Goal: Complete application form: Complete application form

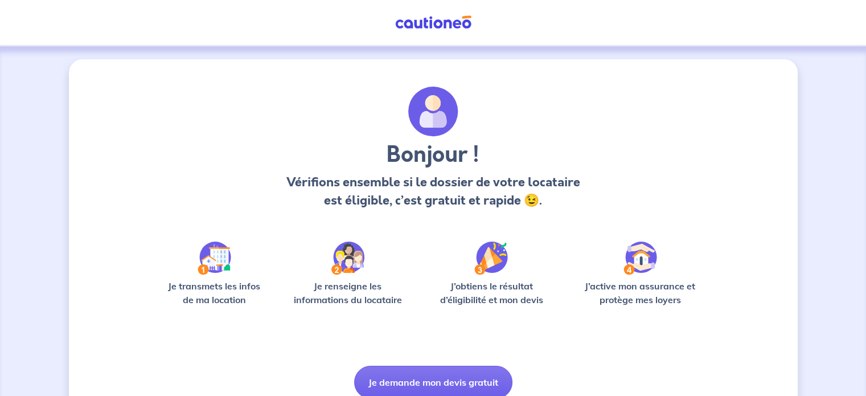
scroll to position [48, 0]
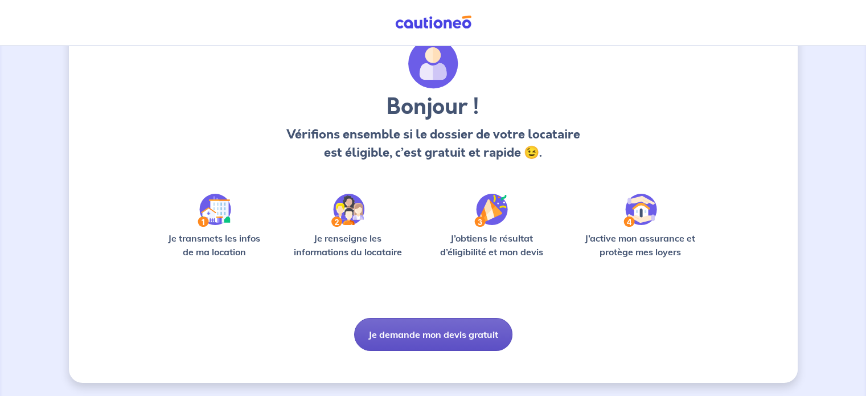
click at [401, 342] on button "Je demande mon devis gratuit" at bounding box center [433, 334] width 158 height 33
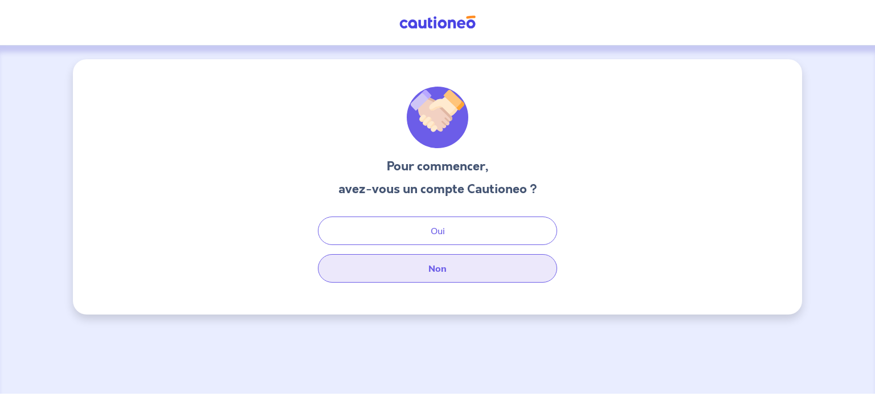
click at [419, 276] on button "Non" at bounding box center [437, 268] width 239 height 28
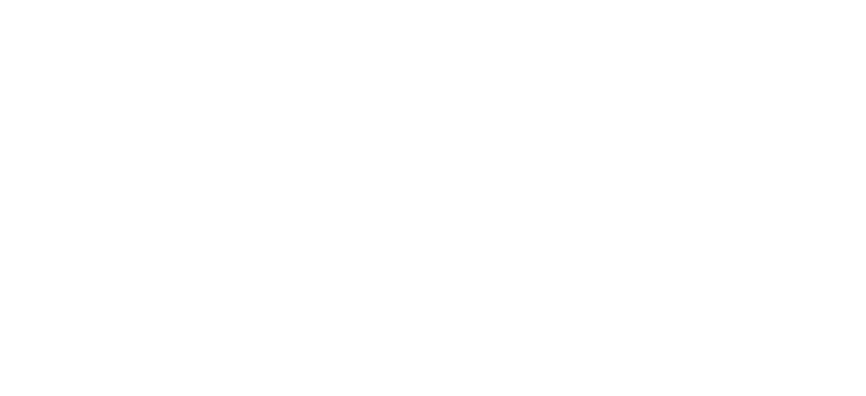
select select "FR"
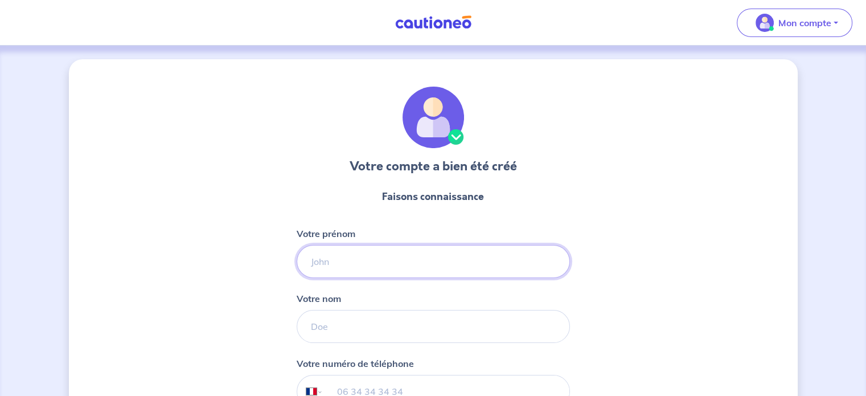
click at [373, 263] on input "Votre prénom" at bounding box center [433, 261] width 273 height 33
type input "[PERSON_NAME]"
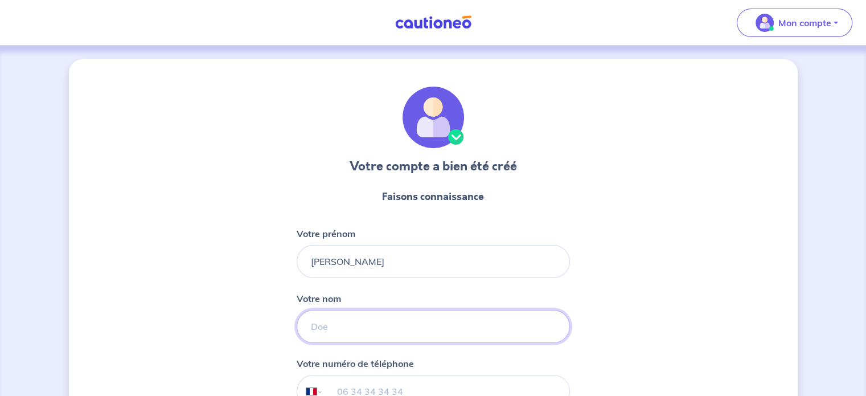
type input "DUNAY-SEBILO"
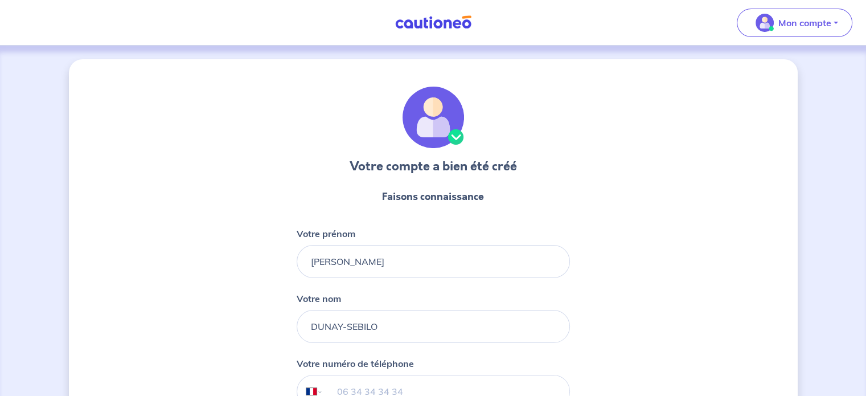
type input "07 62 27 39 96"
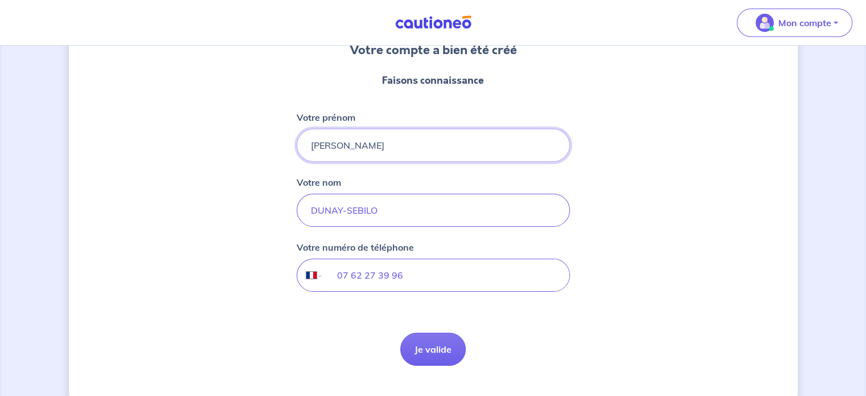
scroll to position [140, 0]
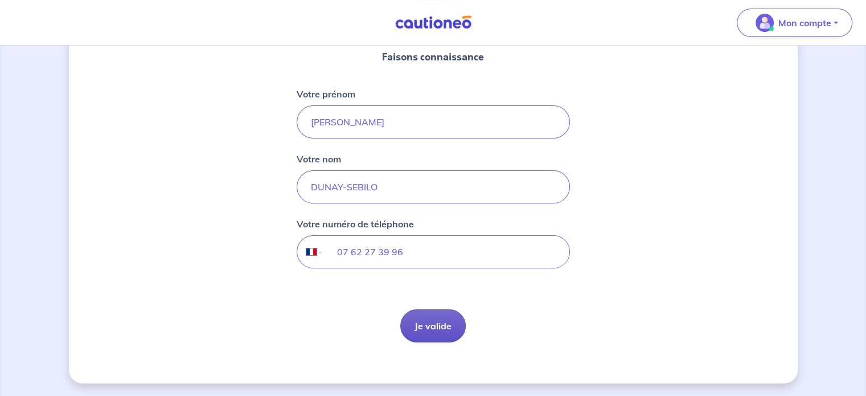
click at [449, 316] on button "Je valide" at bounding box center [433, 325] width 66 height 33
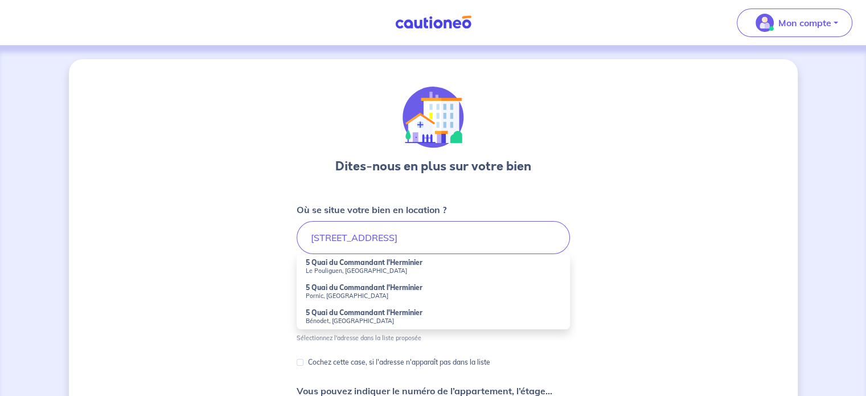
click at [375, 267] on small "Le Pouliguen, [GEOGRAPHIC_DATA]" at bounding box center [433, 271] width 255 height 8
type input "5 Quai du Commandant l'Herminier, Le Pouliguen, [GEOGRAPHIC_DATA]"
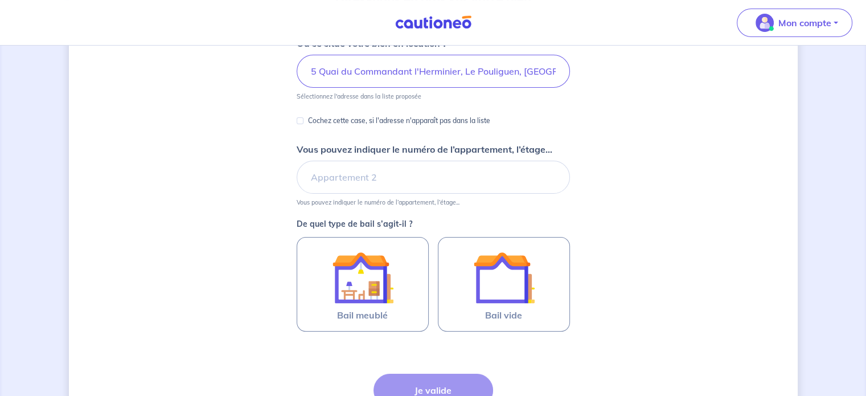
scroll to position [170, 0]
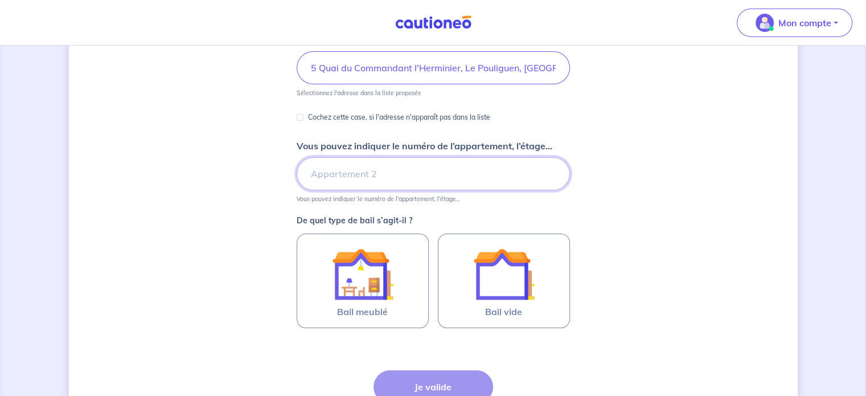
click at [430, 175] on input "Vous pouvez indiquer le numéro de l’appartement, l’étage..." at bounding box center [433, 173] width 273 height 33
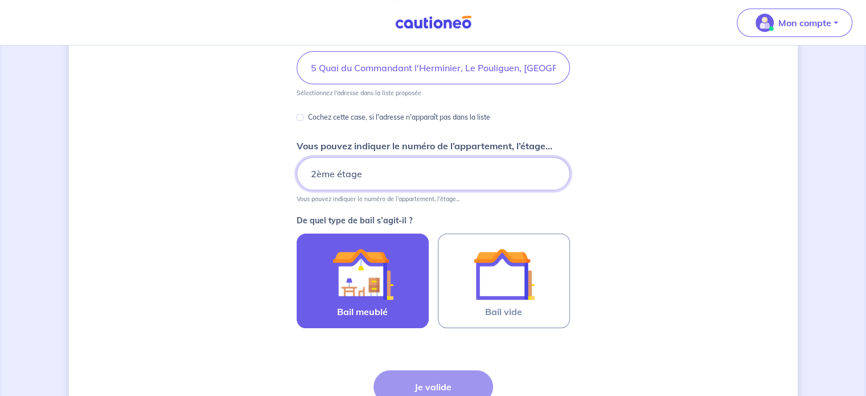
type input "2ème étage"
click at [393, 282] on div at bounding box center [363, 274] width 104 height 62
click at [0, 0] on input "Bail meublé" at bounding box center [0, 0] width 0 height 0
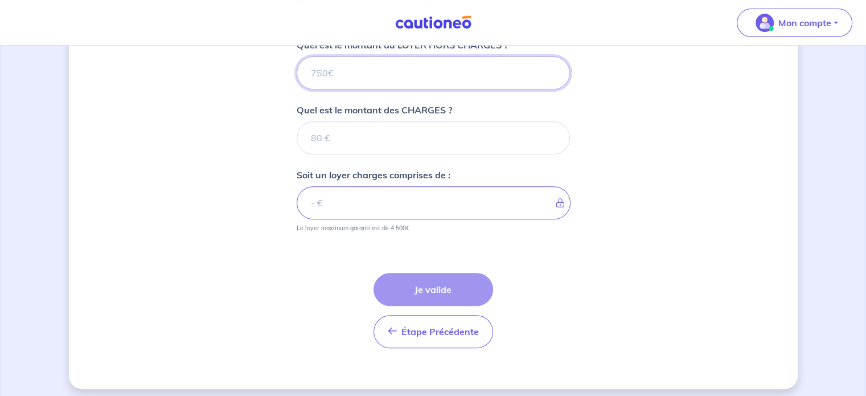
scroll to position [480, 0]
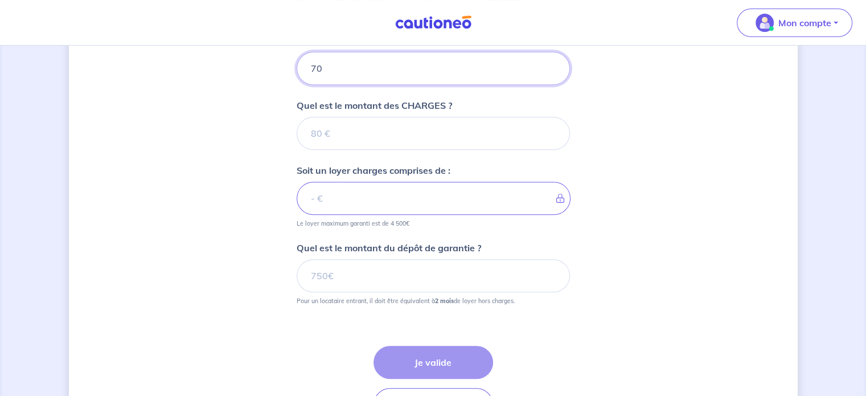
type input "700"
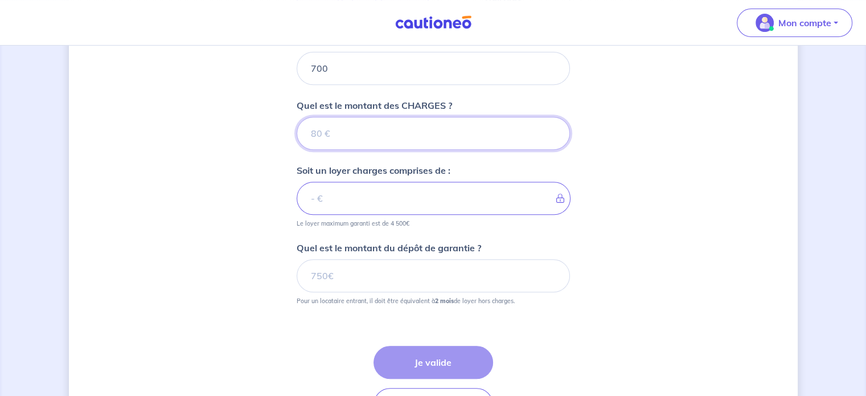
click at [479, 137] on input "Quel est le montant des CHARGES ?" at bounding box center [433, 133] width 273 height 33
type input "50"
type input "750"
type input "50"
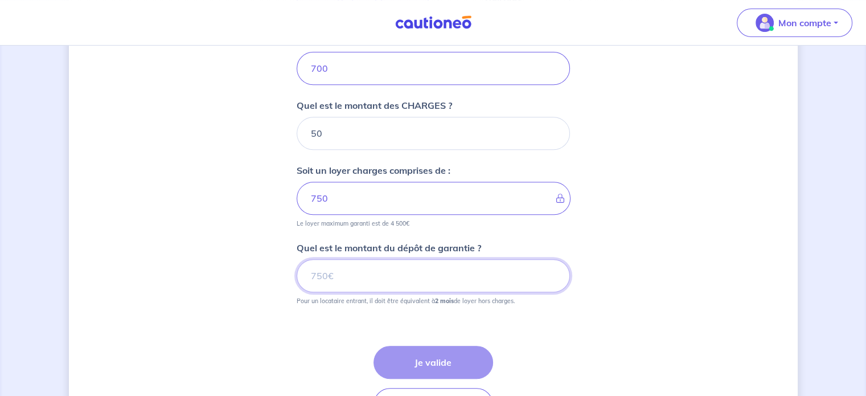
click at [362, 270] on input "Quel est le montant du dépôt de garantie ?" at bounding box center [433, 275] width 273 height 33
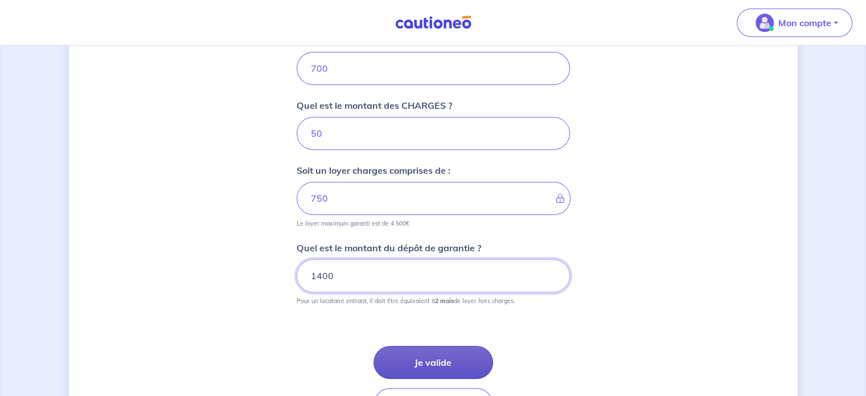
type input "1400"
click at [406, 359] on button "Je valide" at bounding box center [434, 362] width 120 height 33
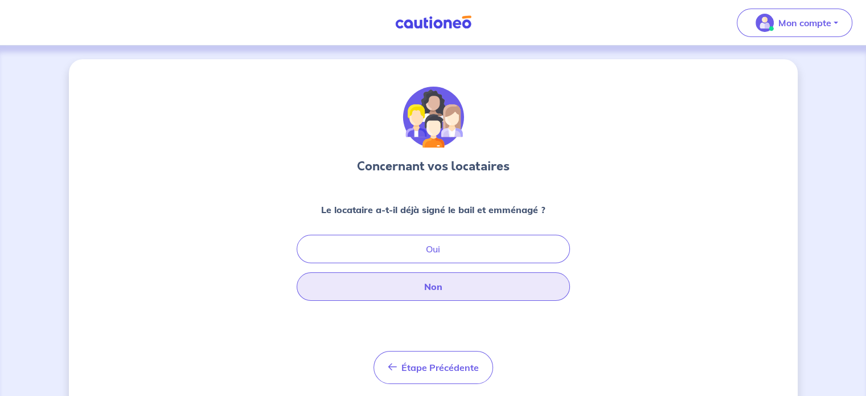
click at [435, 296] on button "Non" at bounding box center [433, 286] width 273 height 28
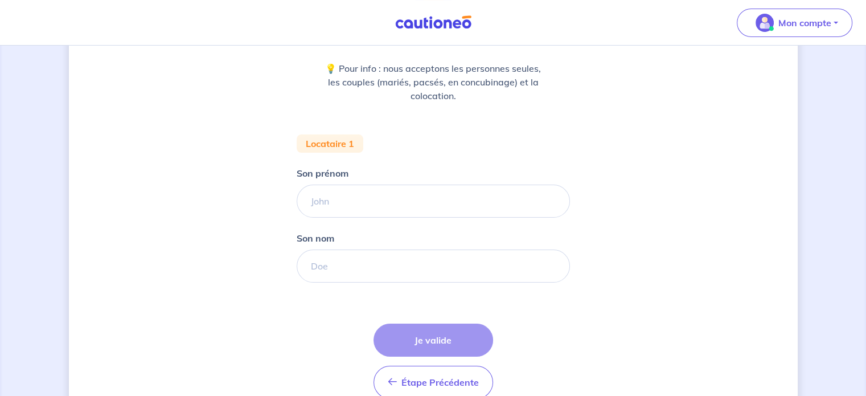
scroll to position [146, 0]
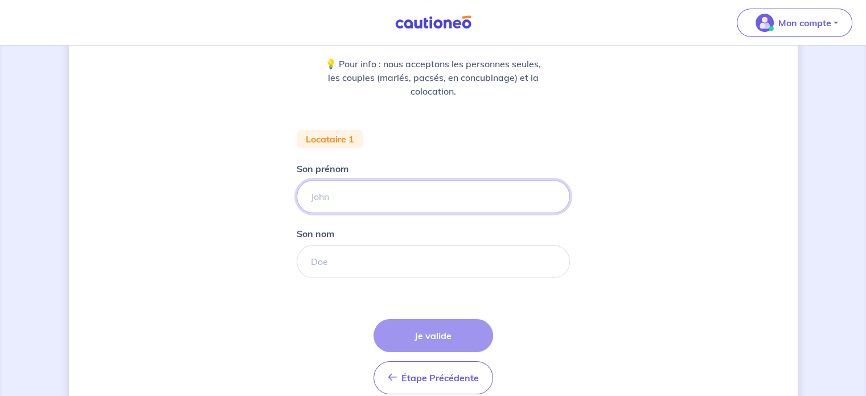
click at [374, 198] on input "Son prénom" at bounding box center [433, 196] width 273 height 33
type input "Géraud"
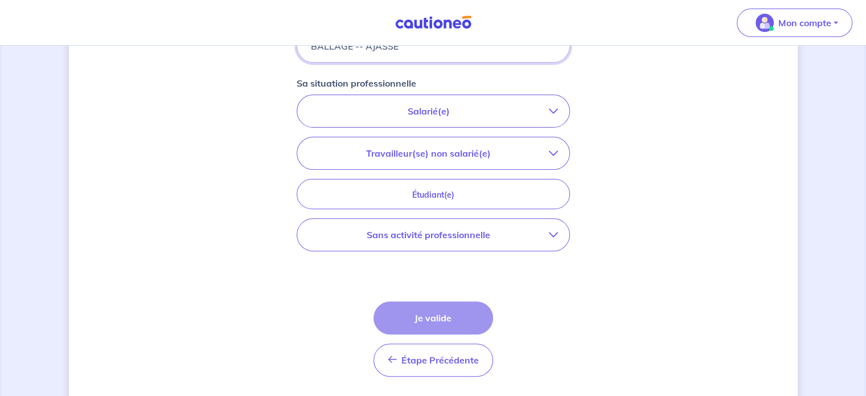
scroll to position [374, 0]
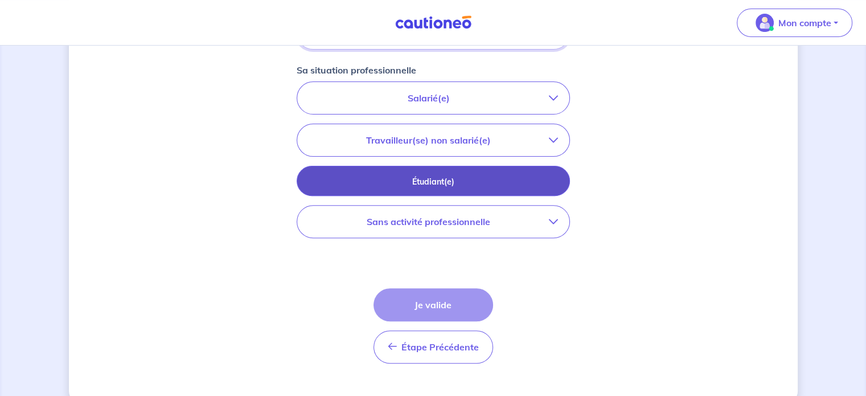
type input "BALLAGE -- AJASSE"
click at [561, 186] on button "Étudiant(e)" at bounding box center [433, 181] width 273 height 30
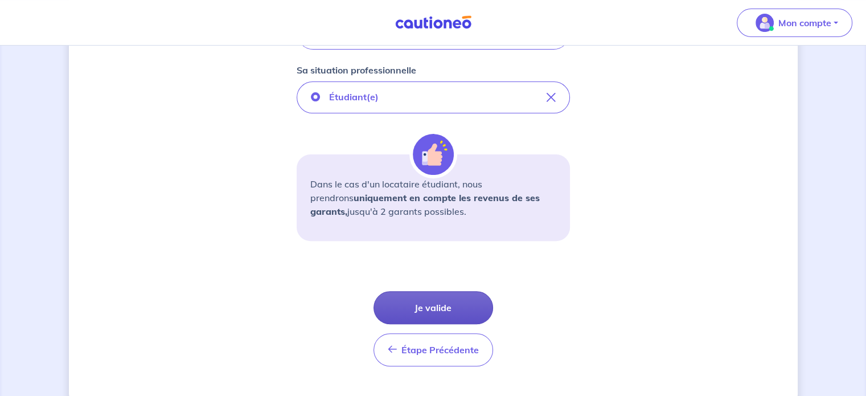
click at [421, 311] on button "Je valide" at bounding box center [434, 307] width 120 height 33
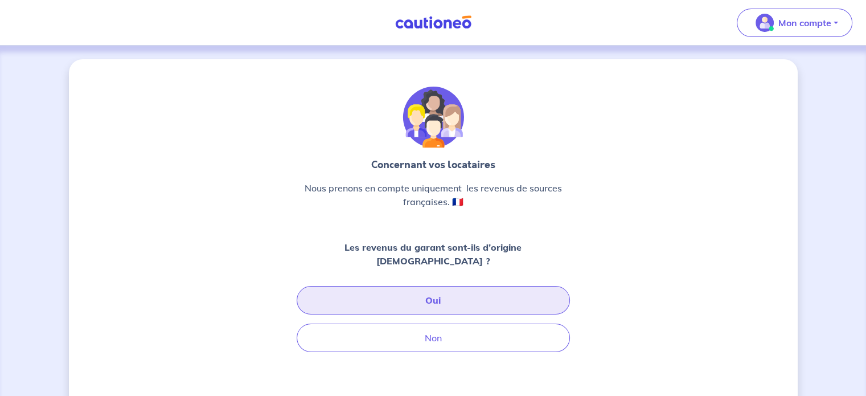
click at [425, 293] on button "Oui" at bounding box center [433, 300] width 273 height 28
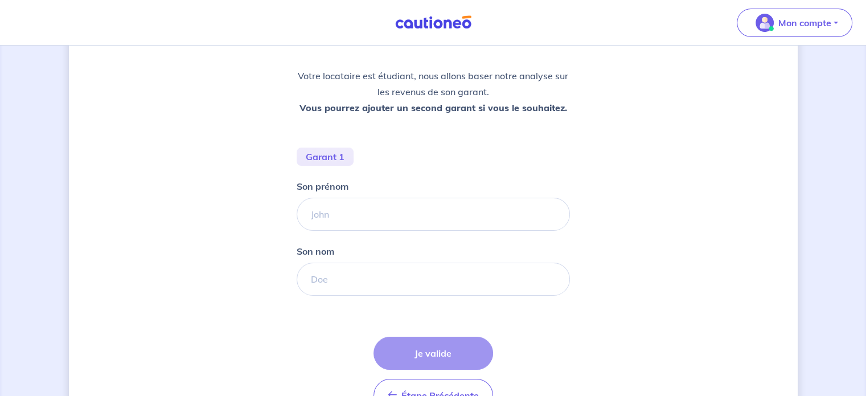
scroll to position [154, 0]
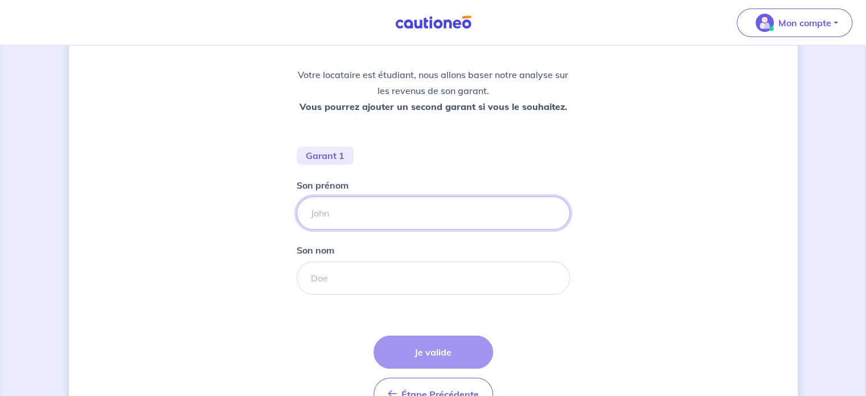
click at [345, 207] on input "Son prénom" at bounding box center [433, 213] width 273 height 33
type input "[PERSON_NAME]"
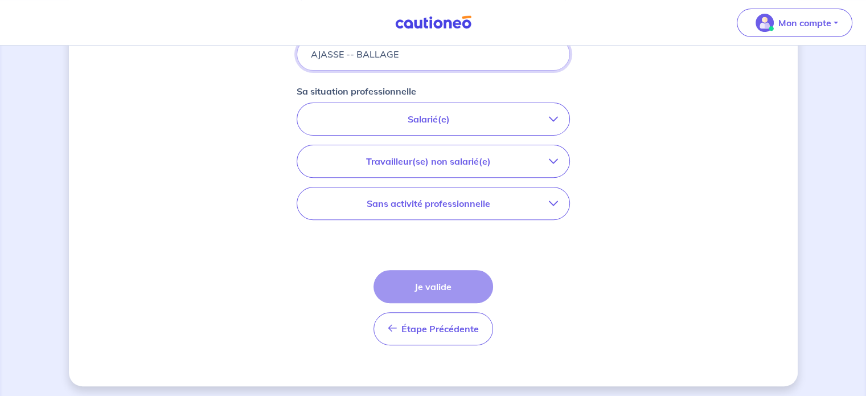
scroll to position [381, 0]
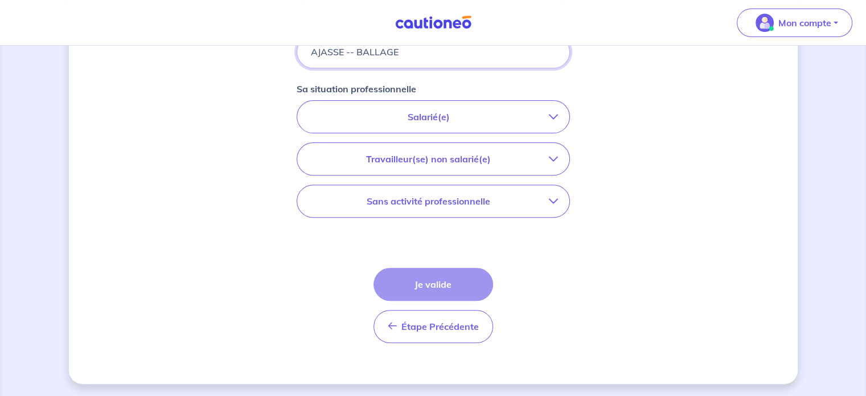
type input "AJASSE -- BALLAGE"
click at [432, 111] on p "Salarié(e)" at bounding box center [429, 117] width 240 height 14
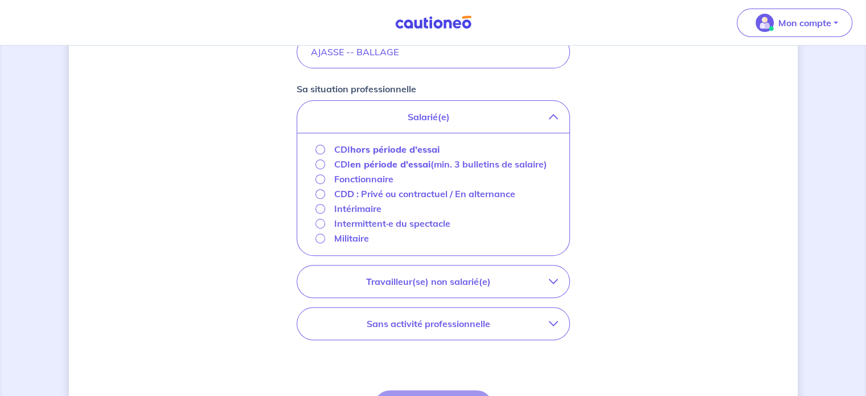
click at [383, 152] on strong "hors période d'essai" at bounding box center [394, 149] width 89 height 11
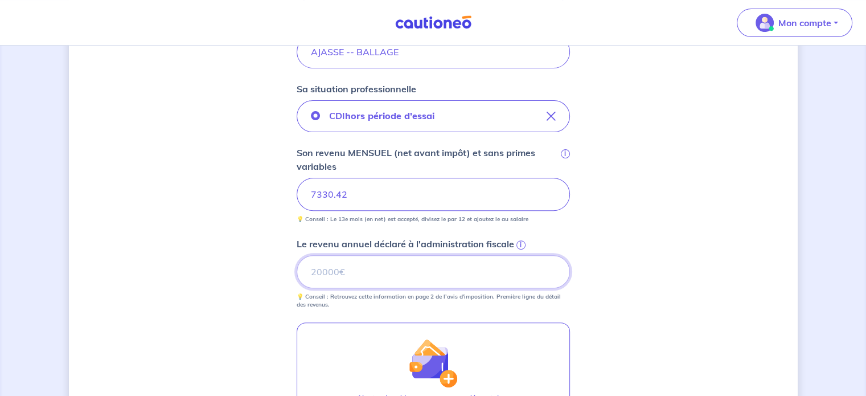
click at [340, 264] on input "Le revenu annuel déclaré à l'administration fiscale i" at bounding box center [433, 271] width 273 height 33
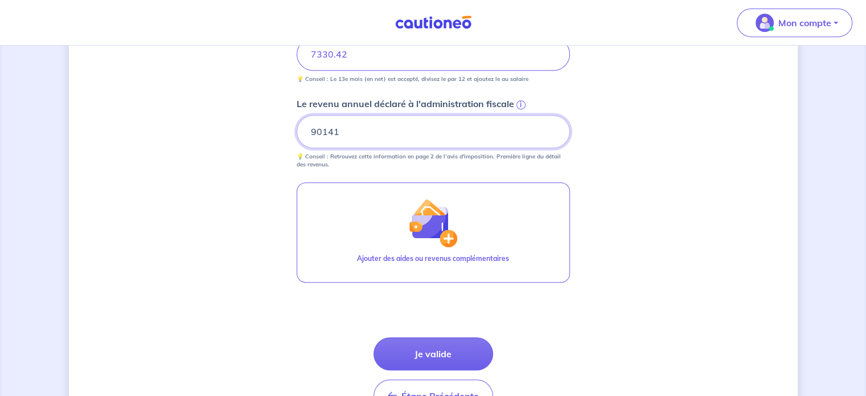
scroll to position [570, 0]
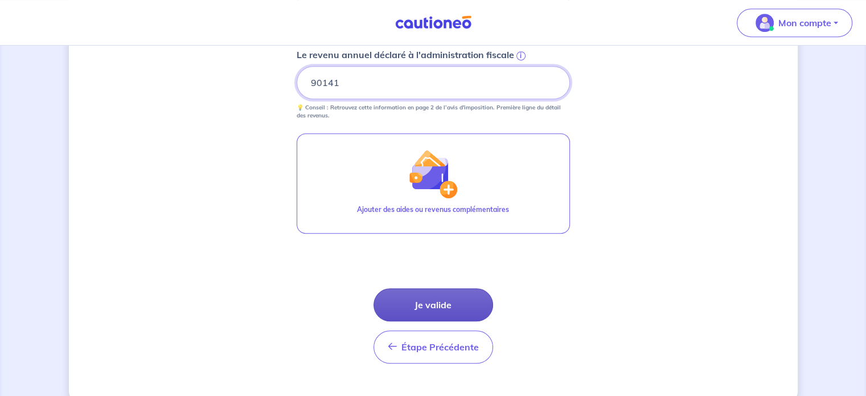
type input "90141"
click at [423, 295] on button "Je valide" at bounding box center [434, 304] width 120 height 33
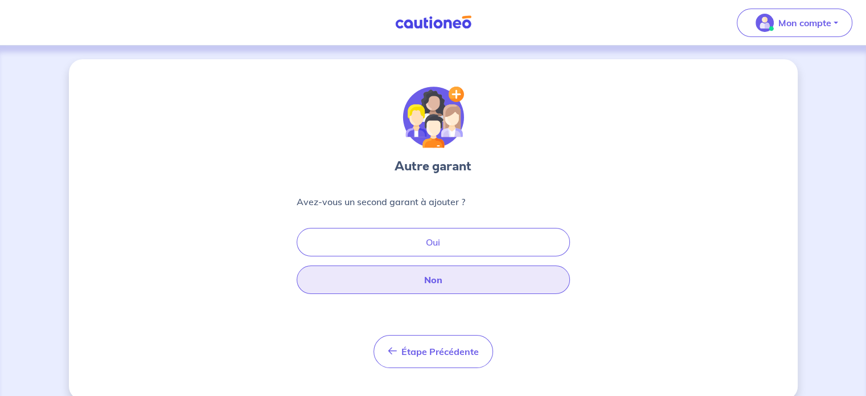
click at [418, 275] on button "Non" at bounding box center [433, 279] width 273 height 28
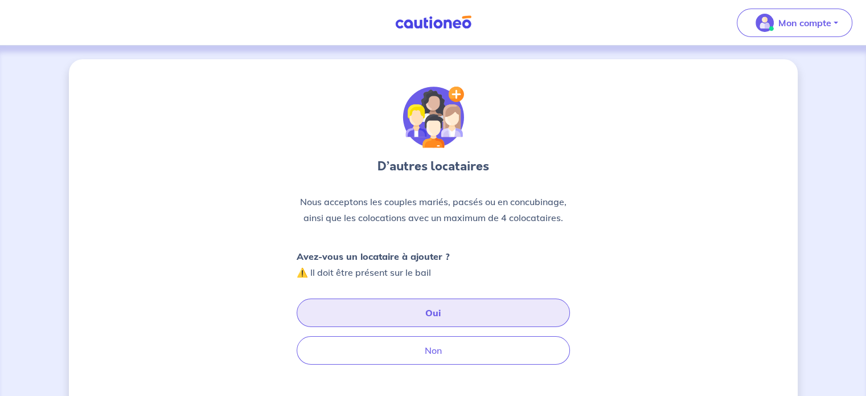
click at [406, 309] on button "Oui" at bounding box center [433, 313] width 273 height 28
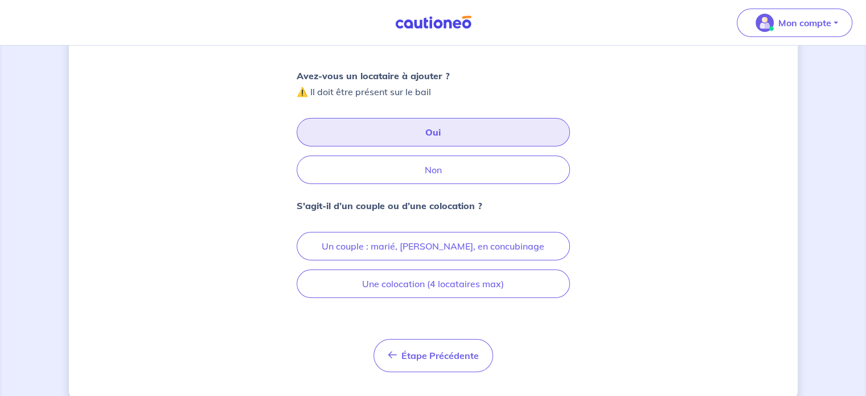
scroll to position [201, 0]
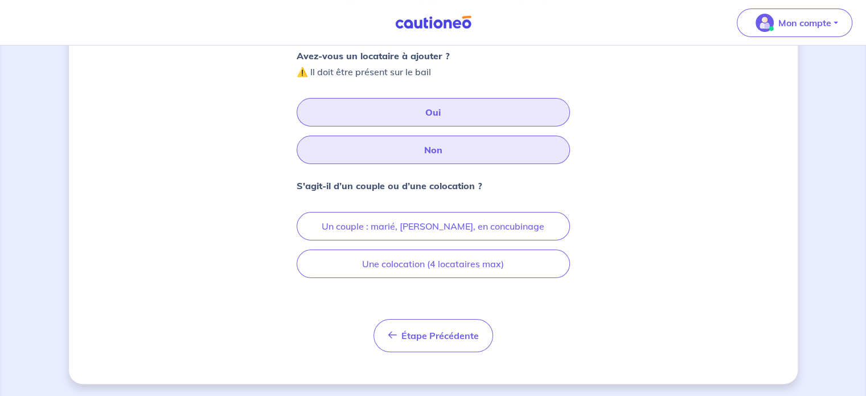
click at [435, 145] on button "Non" at bounding box center [433, 150] width 273 height 28
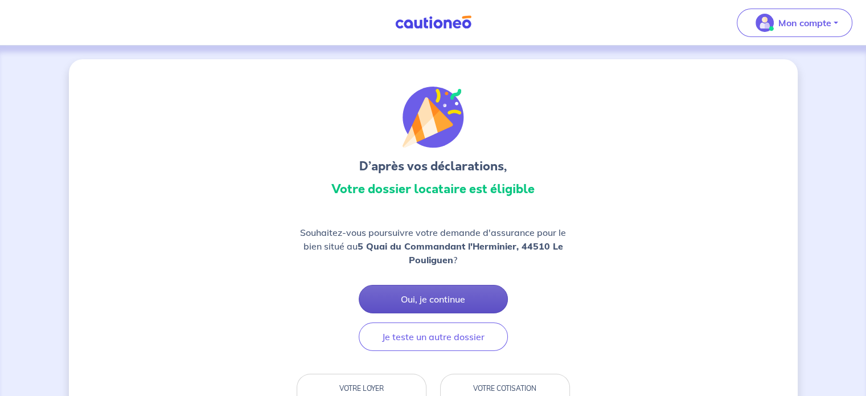
click at [429, 309] on button "Oui, je continue" at bounding box center [433, 299] width 149 height 28
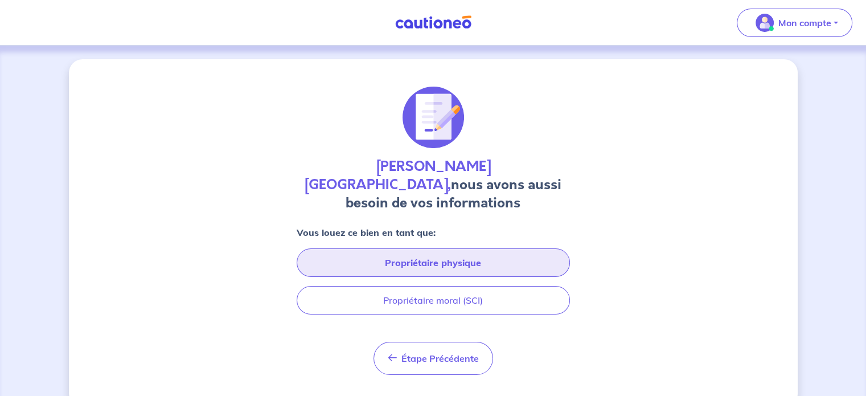
click at [435, 252] on button "Propriétaire physique" at bounding box center [433, 262] width 273 height 28
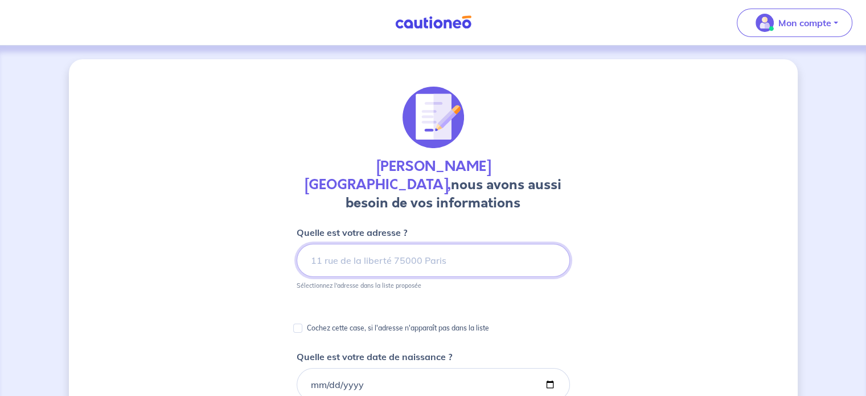
type input "3"
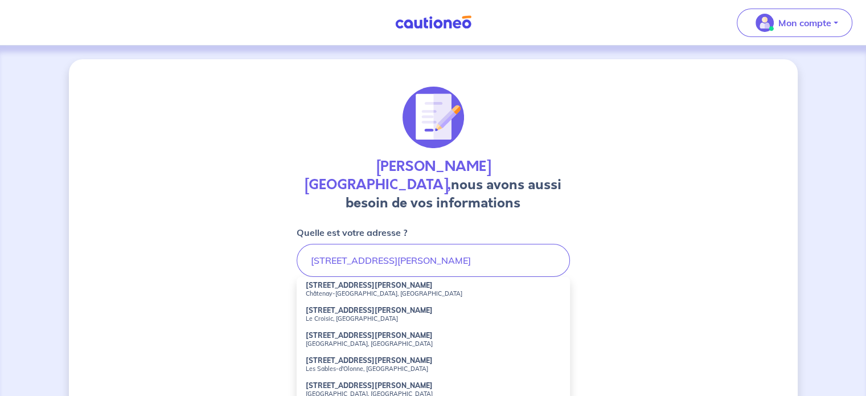
click at [381, 302] on li "[STREET_ADDRESS][PERSON_NAME]" at bounding box center [433, 314] width 273 height 25
type input "[STREET_ADDRESS][PERSON_NAME]"
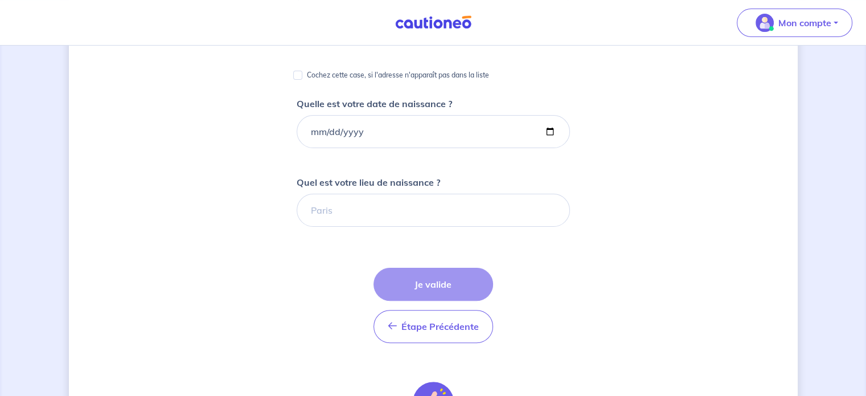
scroll to position [255, 0]
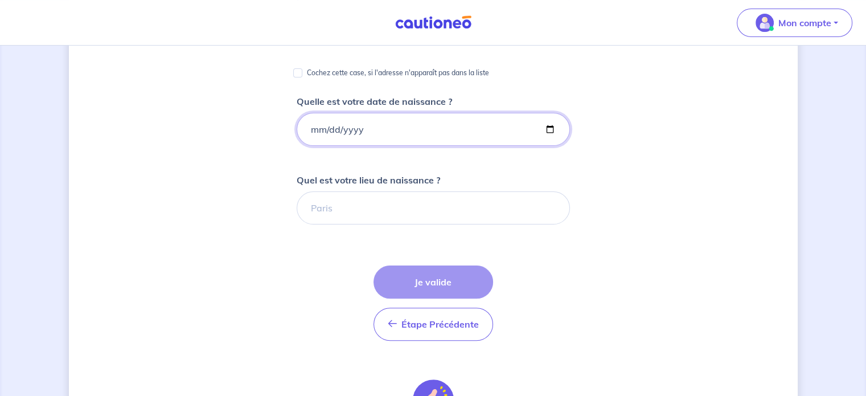
click at [360, 115] on input "Quelle est votre date de naissance ?" at bounding box center [433, 129] width 273 height 33
type input "[DATE]"
click at [349, 191] on input "Quel est votre lieu de naissance ?" at bounding box center [433, 207] width 273 height 33
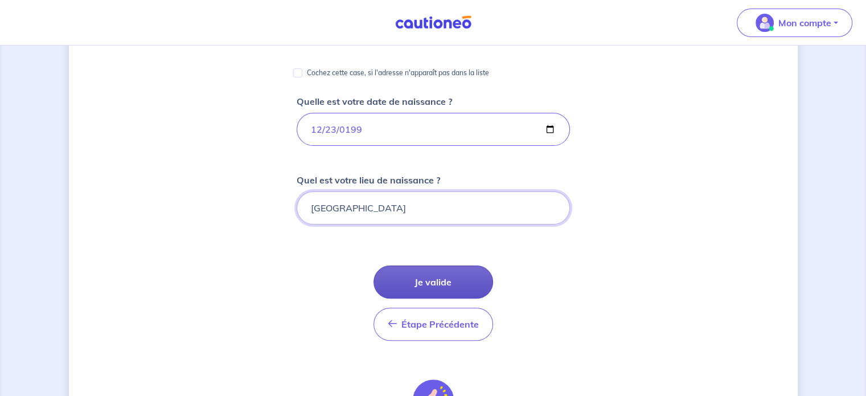
type input "[GEOGRAPHIC_DATA]"
click at [403, 265] on button "Je valide" at bounding box center [434, 281] width 120 height 33
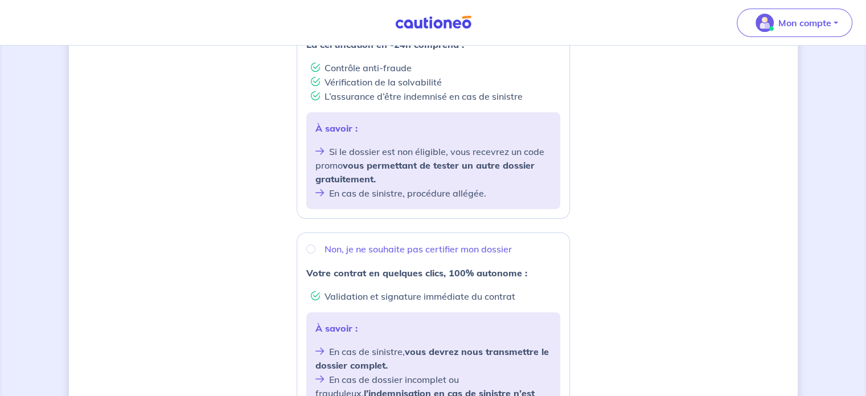
scroll to position [267, 0]
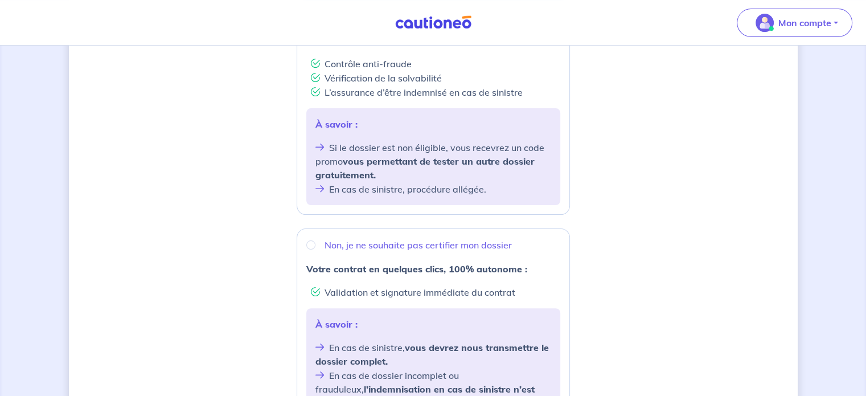
click at [418, 245] on p "Non, je ne souhaite pas certifier mon dossier" at bounding box center [418, 245] width 187 height 14
click at [316, 245] on input "Non, je ne souhaite pas certifier mon dossier" at bounding box center [310, 244] width 9 height 9
radio input "true"
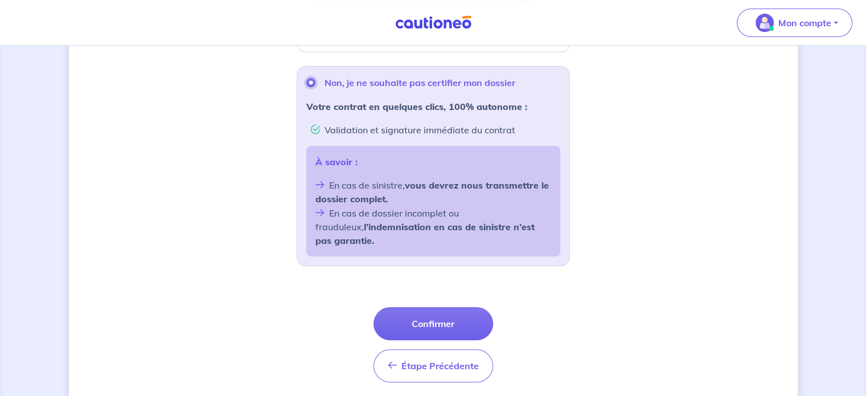
scroll to position [433, 0]
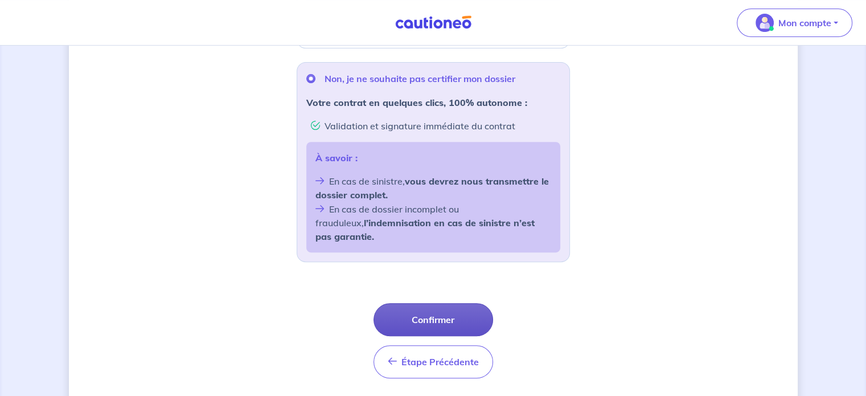
click at [411, 313] on button "Confirmer" at bounding box center [434, 319] width 120 height 33
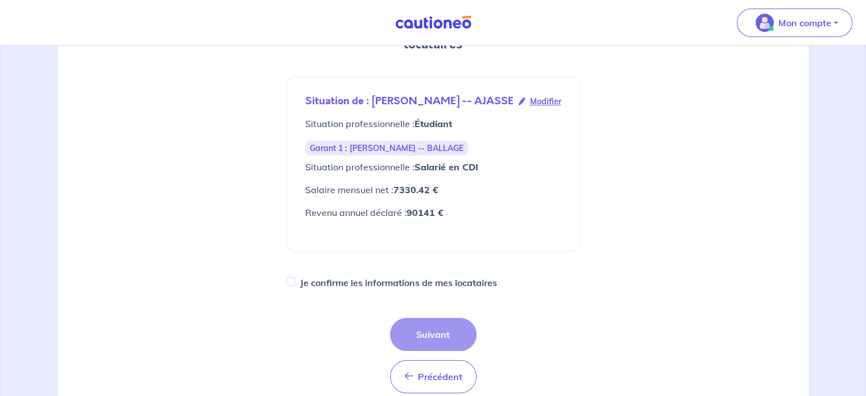
scroll to position [178, 0]
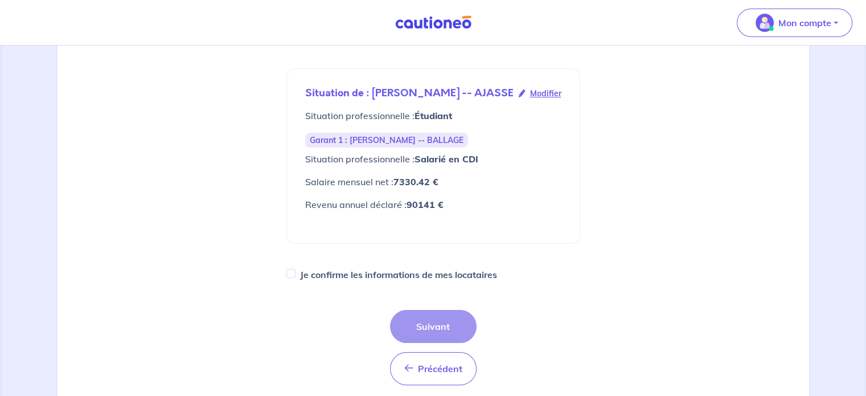
click at [324, 267] on label "Je confirme les informations de mes locataires" at bounding box center [398, 275] width 197 height 16
click at [296, 269] on input "Je confirme les informations de mes locataires" at bounding box center [291, 273] width 9 height 9
checkbox input "true"
click at [433, 310] on button "Suivant" at bounding box center [433, 326] width 87 height 33
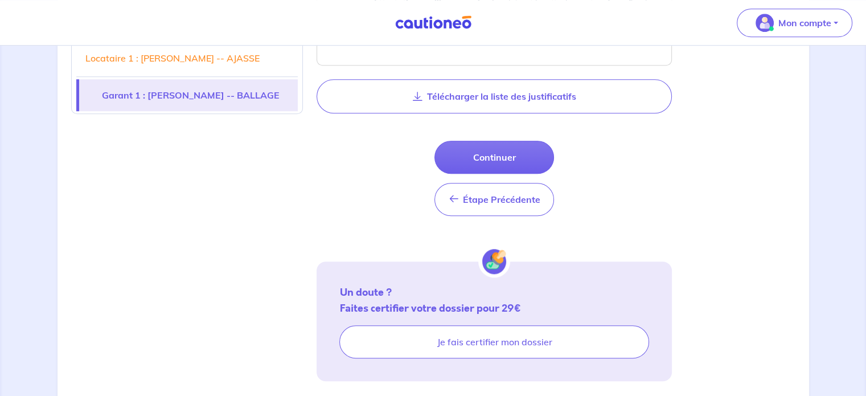
scroll to position [979, 0]
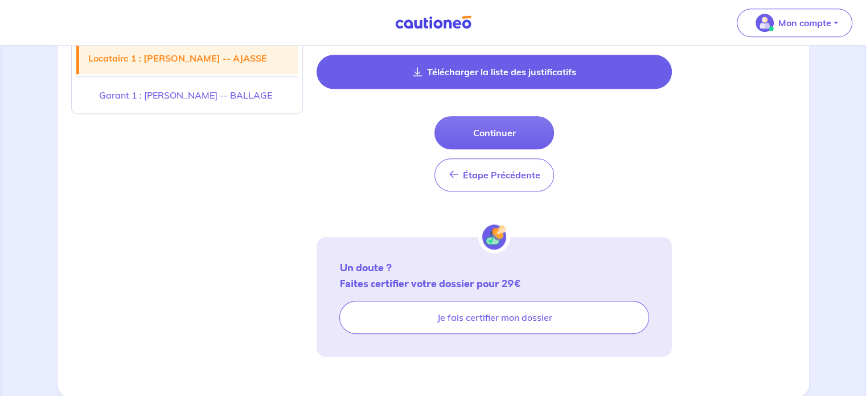
click at [506, 66] on button "Télécharger la liste des justificatifs" at bounding box center [494, 72] width 355 height 34
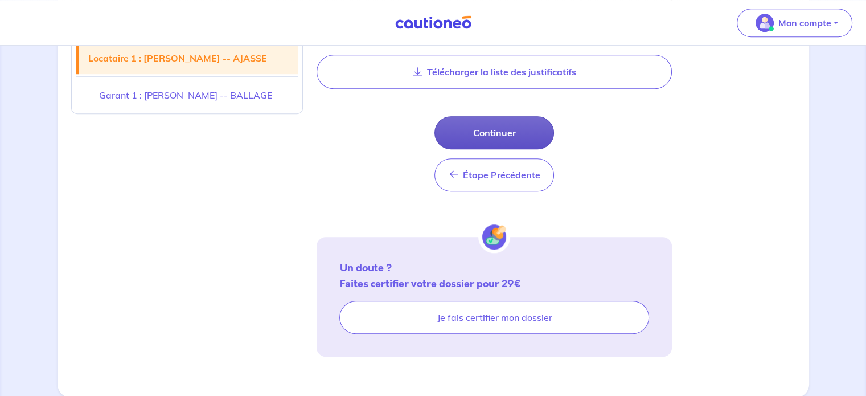
click at [494, 140] on button "Continuer" at bounding box center [495, 132] width 120 height 33
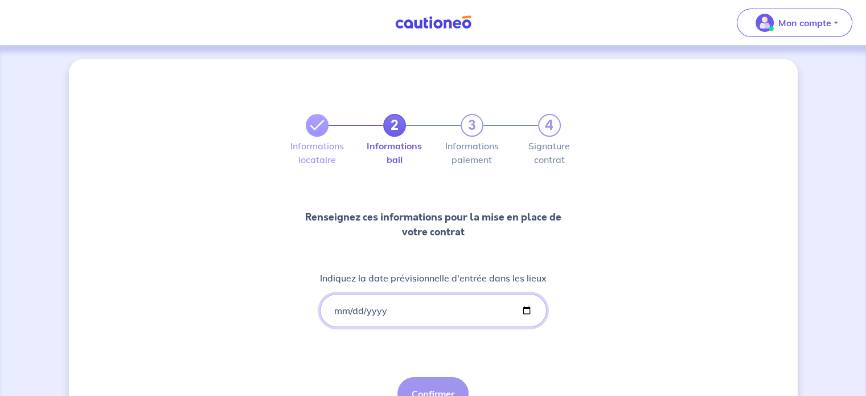
click at [411, 323] on input "Indiquez la date prévisionnelle d'entrée dans les lieux" at bounding box center [433, 310] width 227 height 33
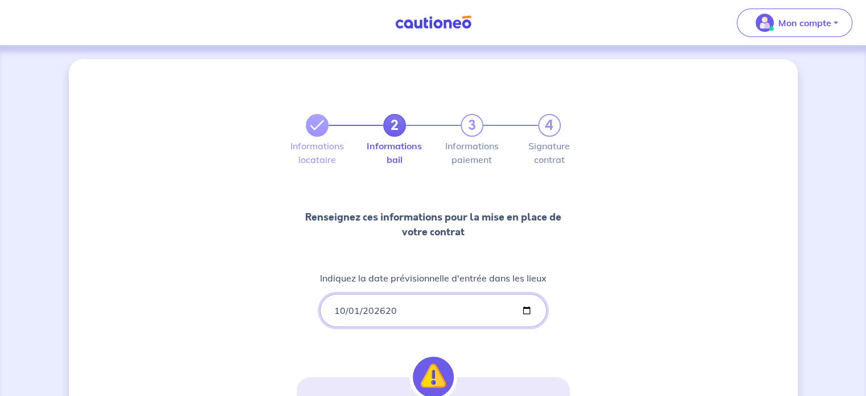
type input "262025-10-01"
type input "[DATE]"
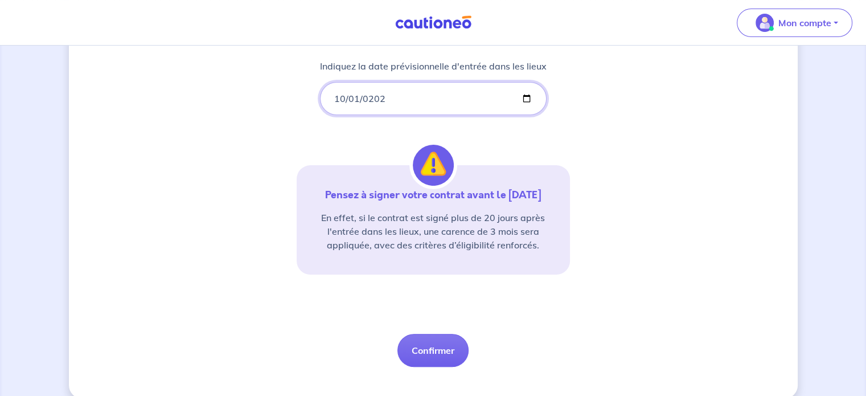
scroll to position [228, 0]
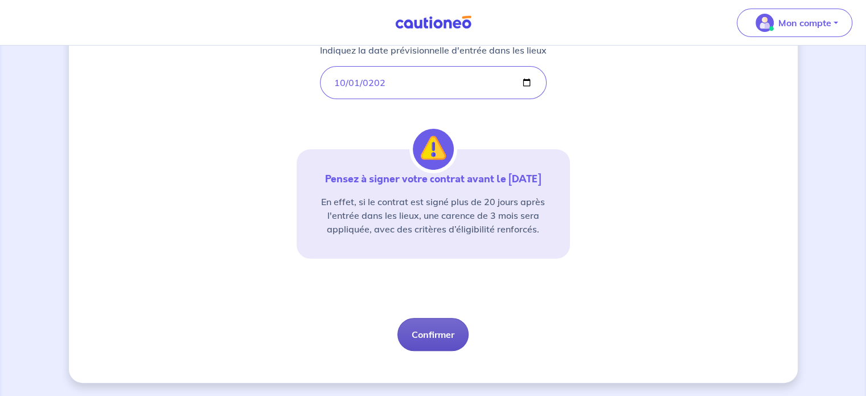
click at [426, 334] on button "Confirmer" at bounding box center [433, 334] width 71 height 33
select select "FR"
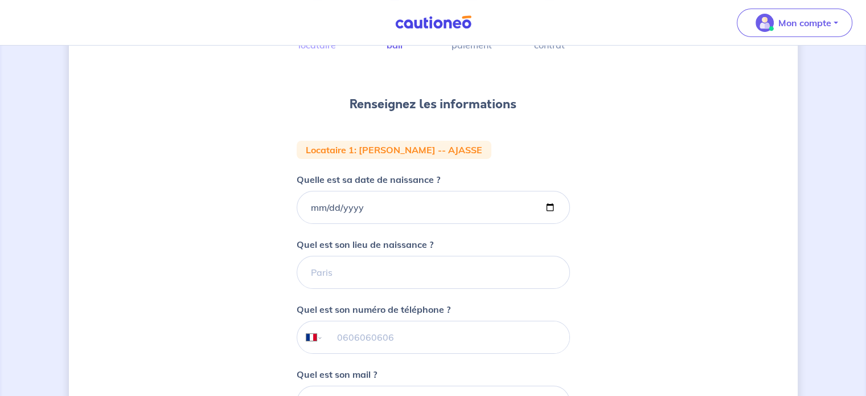
scroll to position [81, 0]
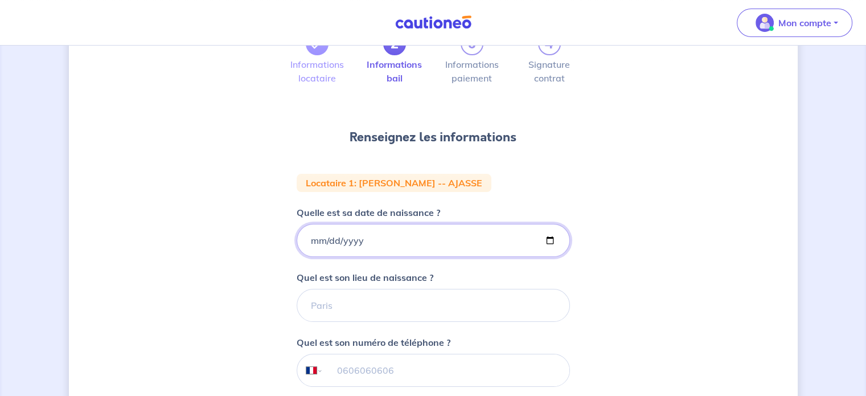
click at [338, 236] on input "Quelle est sa date de naissance ?" at bounding box center [433, 240] width 273 height 33
click at [310, 237] on input "Quelle est sa date de naissance ?" at bounding box center [433, 240] width 273 height 33
type input "[DATE]"
click at [324, 309] on input "Quel est son lieu de naissance ?" at bounding box center [433, 305] width 273 height 33
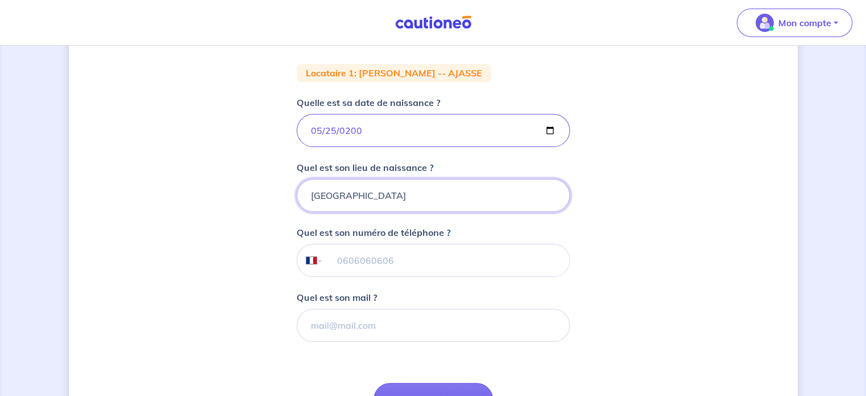
scroll to position [215, 0]
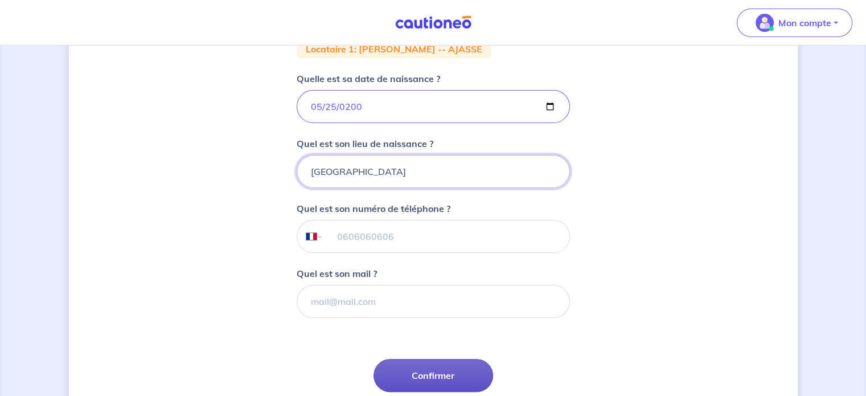
type input "[GEOGRAPHIC_DATA]"
click at [418, 373] on button "Confirmer" at bounding box center [434, 375] width 120 height 33
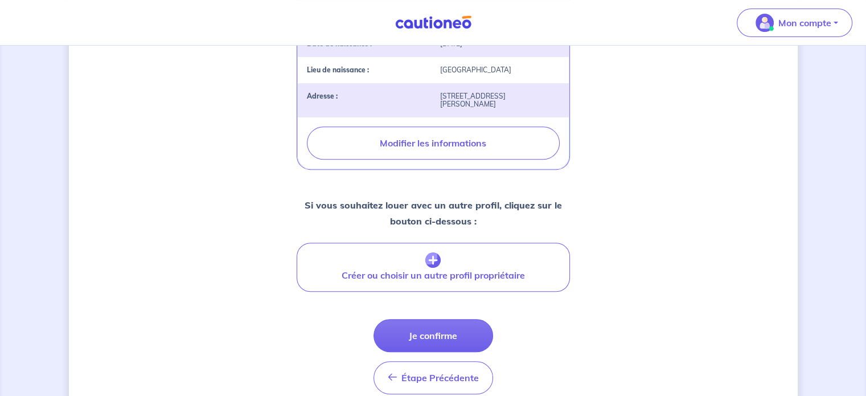
scroll to position [458, 0]
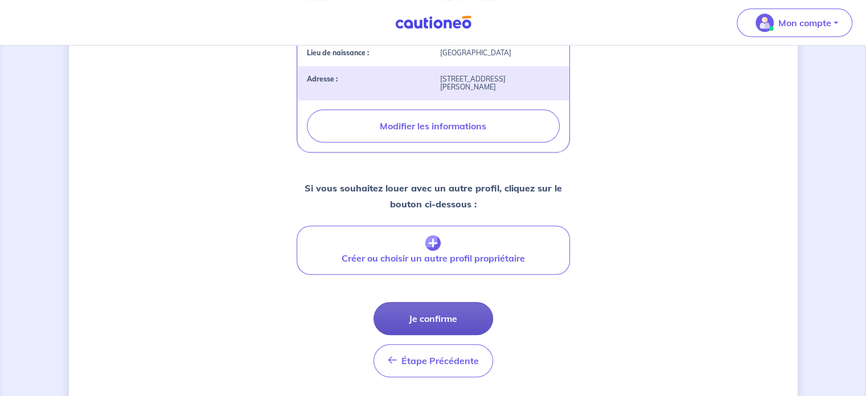
click at [468, 302] on button "Je confirme" at bounding box center [434, 318] width 120 height 33
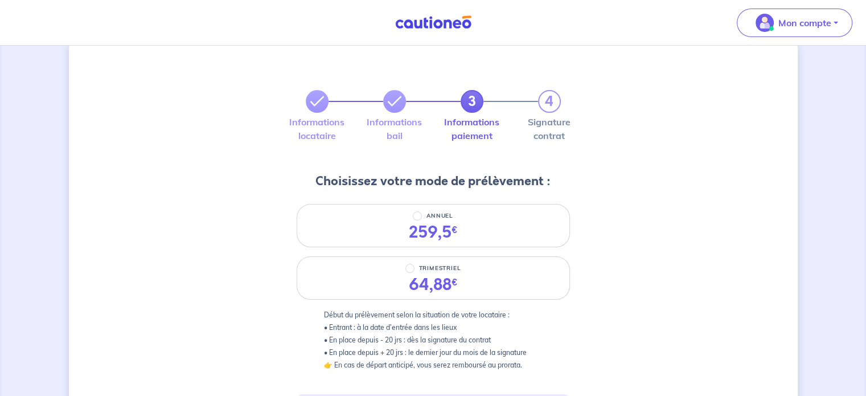
scroll to position [21, 0]
